Goal: Check status: Check status

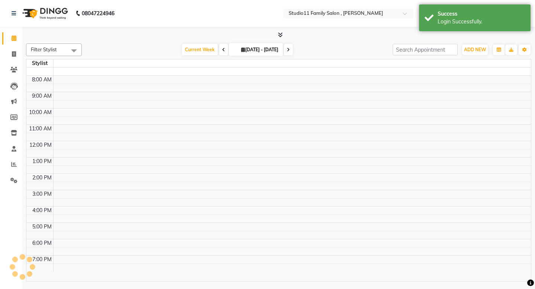
select select "en"
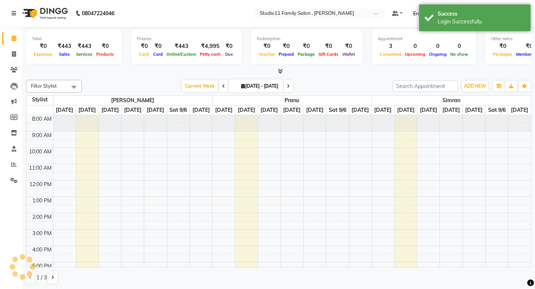
scroll to position [70, 0]
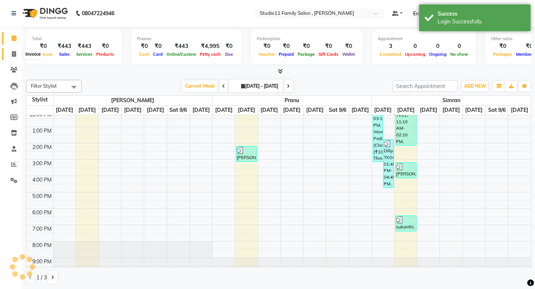
click at [15, 56] on icon at bounding box center [14, 54] width 4 height 6
select select "service"
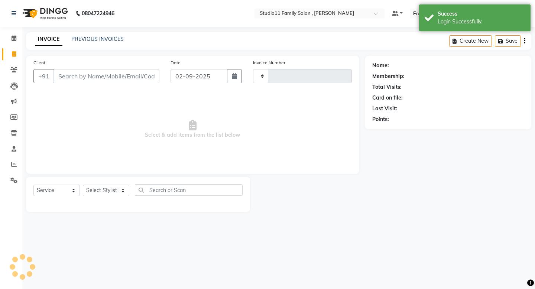
type input "1104"
select select "7303"
click at [117, 40] on link "PREVIOUS INVOICES" at bounding box center [97, 39] width 52 height 7
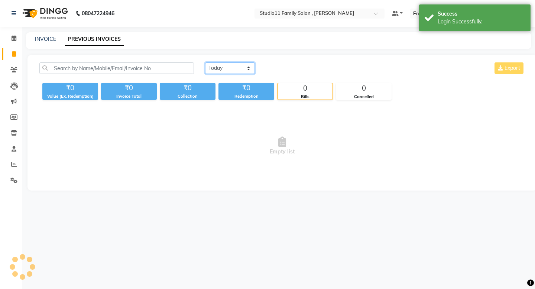
click at [239, 66] on select "[DATE] [DATE] Custom Range" at bounding box center [230, 68] width 50 height 12
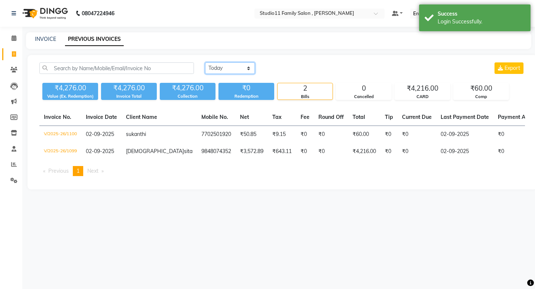
select select "range"
click at [205, 62] on select "[DATE] [DATE] Custom Range" at bounding box center [230, 68] width 50 height 12
click at [295, 68] on input "02-09-2025" at bounding box center [290, 68] width 52 height 10
select select "9"
select select "2025"
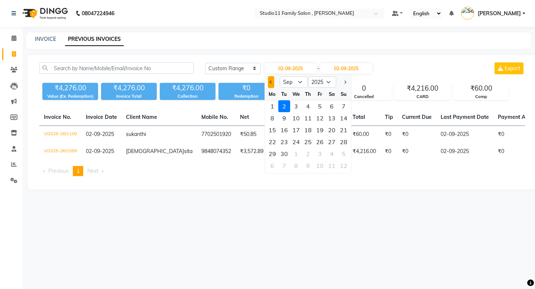
click at [269, 83] on button "Previous month" at bounding box center [271, 82] width 6 height 12
select select "8"
click at [322, 110] on div "1" at bounding box center [320, 106] width 12 height 12
type input "[DATE]"
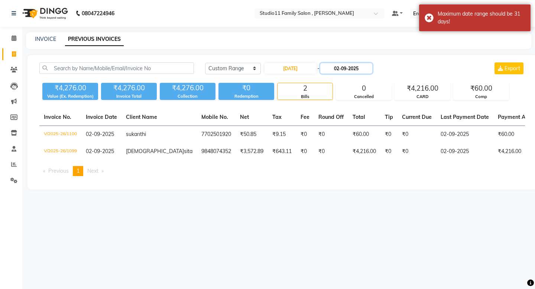
click at [348, 70] on input "02-09-2025" at bounding box center [346, 68] width 52 height 10
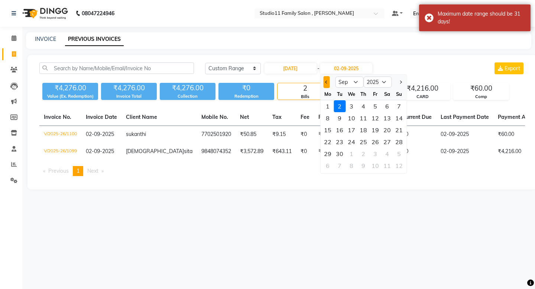
click at [327, 81] on span "Previous month" at bounding box center [326, 82] width 3 height 3
select select "8"
click at [392, 154] on div "30" at bounding box center [387, 154] width 12 height 12
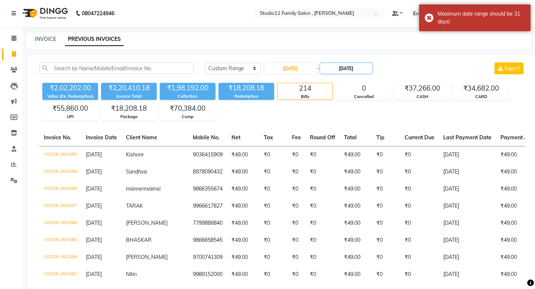
click at [337, 69] on input "[DATE]" at bounding box center [346, 68] width 52 height 10
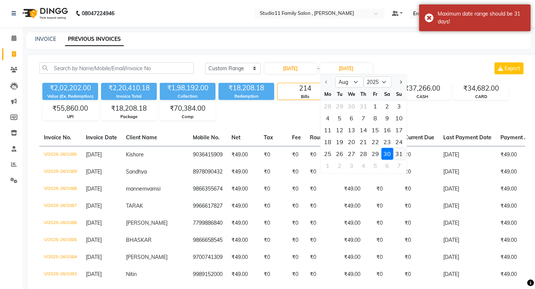
click at [399, 156] on div "31" at bounding box center [399, 154] width 12 height 12
type input "[DATE]"
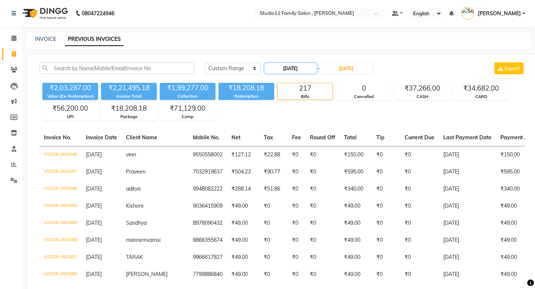
click at [296, 71] on input "[DATE]" at bounding box center [290, 68] width 52 height 10
select select "8"
select select "2025"
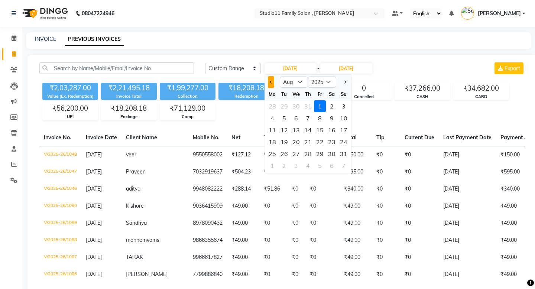
click at [269, 85] on button "Previous month" at bounding box center [271, 82] width 6 height 12
select select "7"
click at [283, 104] on div "1" at bounding box center [284, 106] width 12 height 12
type input "[DATE]"
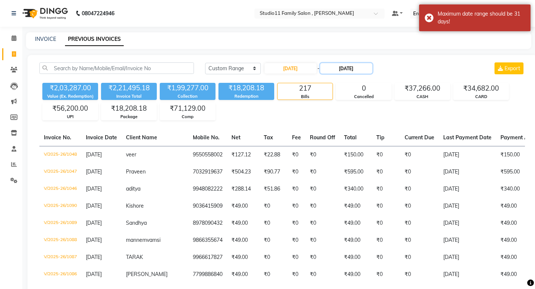
click at [337, 70] on input "[DATE]" at bounding box center [346, 68] width 52 height 10
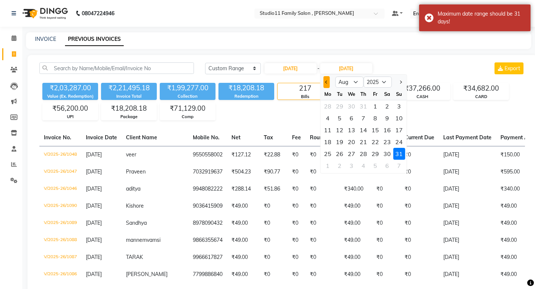
click at [327, 82] on span "Previous month" at bounding box center [326, 82] width 3 height 3
select select "7"
click at [364, 156] on div "31" at bounding box center [363, 154] width 12 height 12
type input "[DATE]"
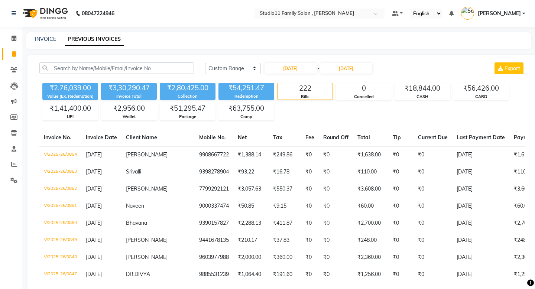
click at [428, 72] on div "[DATE] [DATE] Custom Range [DATE] - [DATE] Export" at bounding box center [365, 68] width 320 height 12
click at [215, 39] on div "INVOICE PREVIOUS INVOICES" at bounding box center [274, 39] width 496 height 8
